Goal: Navigation & Orientation: Go to known website

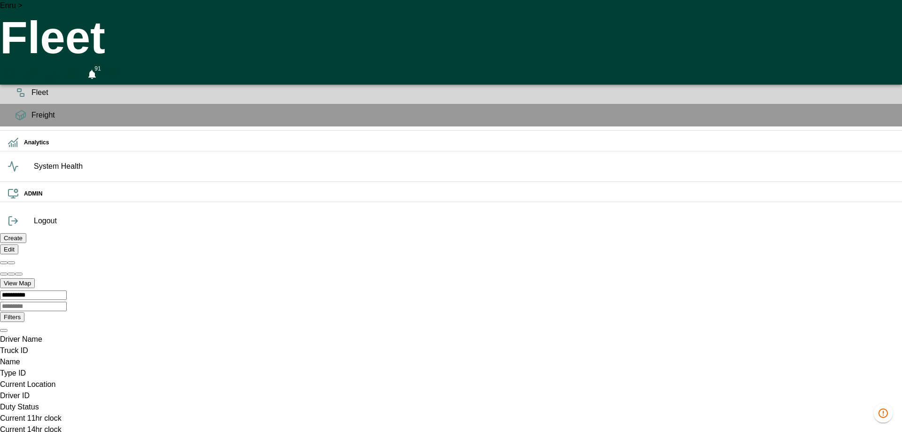
scroll to position [0, 18545]
